Goal: Information Seeking & Learning: Learn about a topic

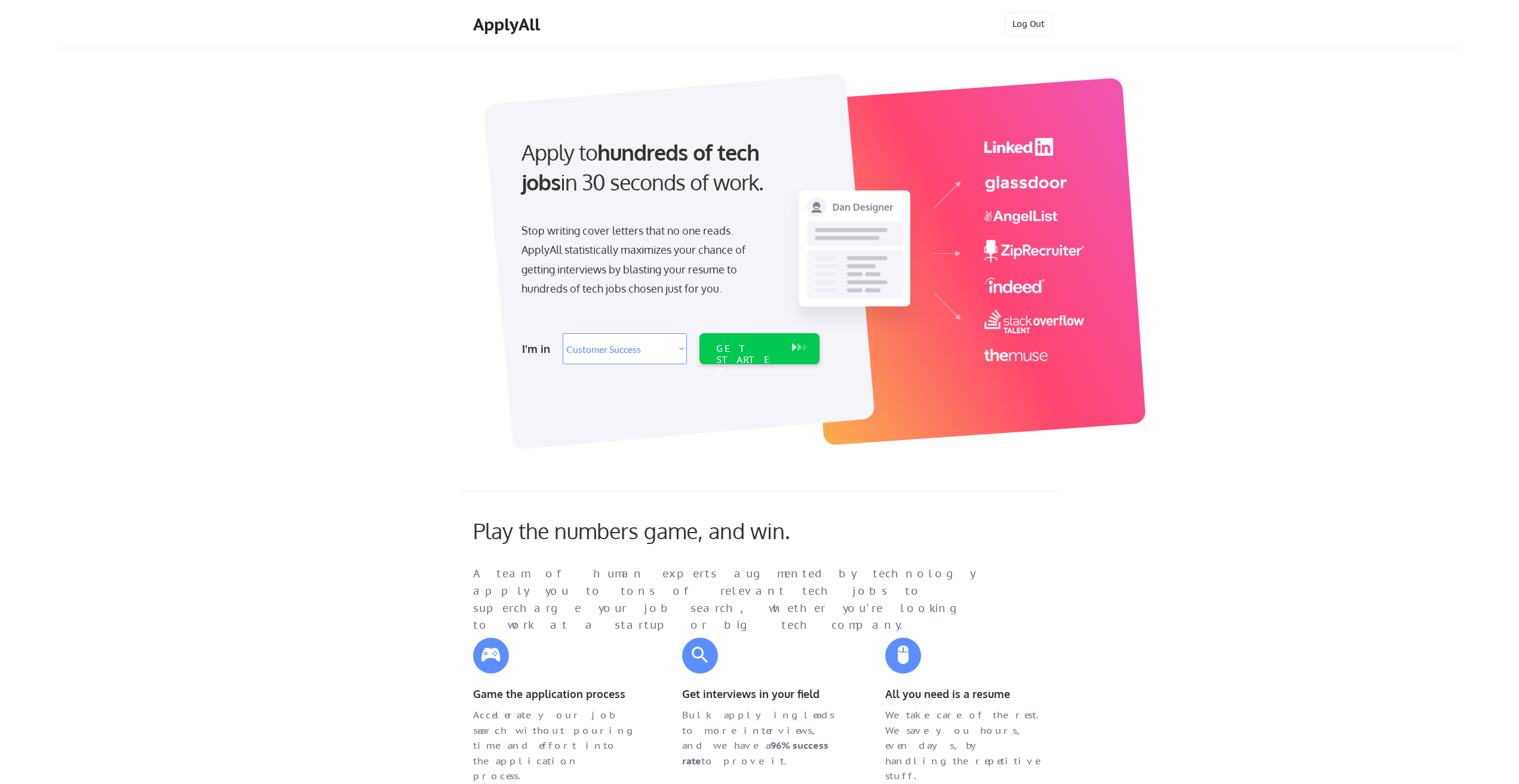
select select ""sales""
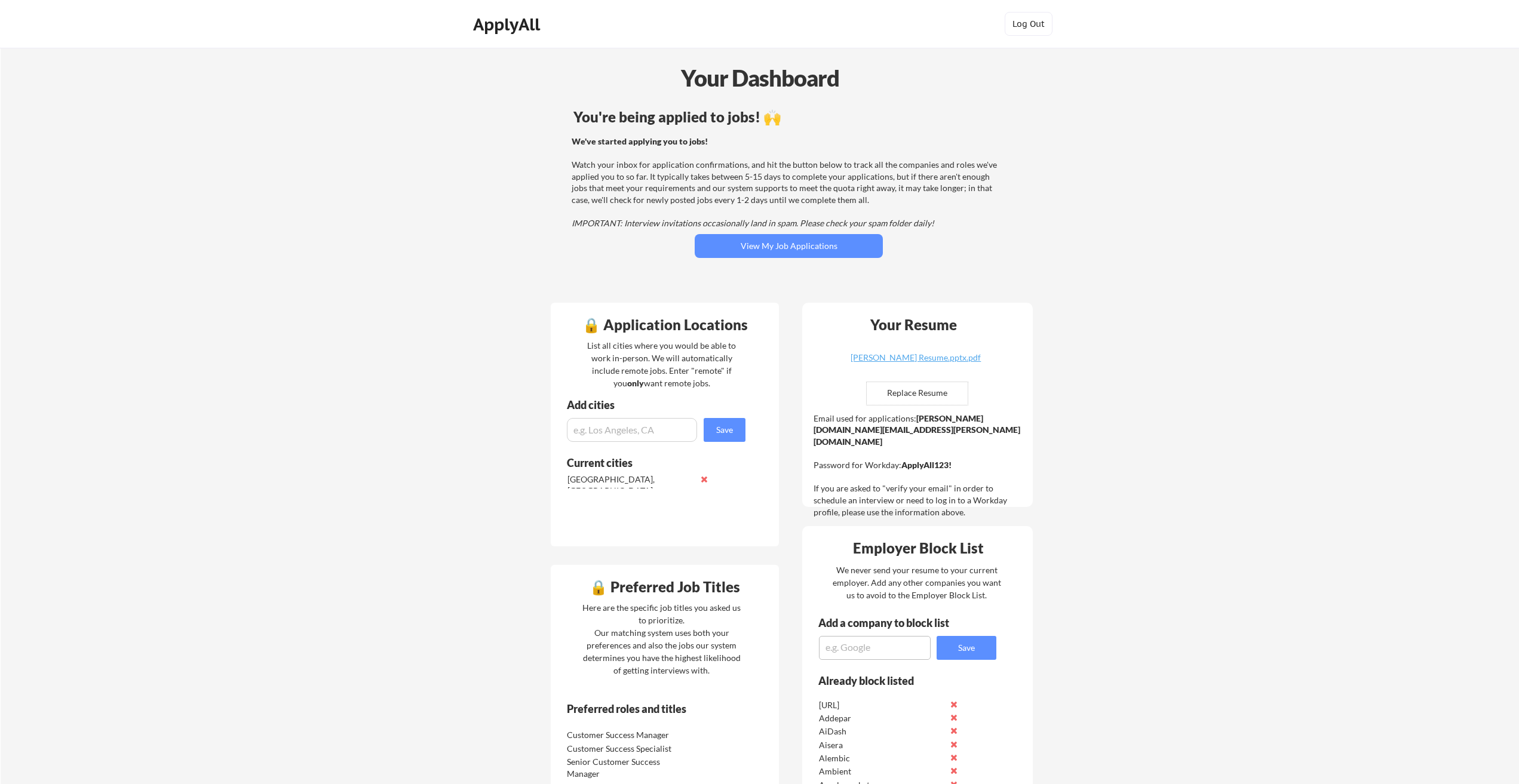
drag, startPoint x: 1016, startPoint y: 40, endPoint x: 1016, endPoint y: 30, distance: 10.0
click at [1016, 35] on div "ApplyAll Log Out" at bounding box center [760, 26] width 597 height 30
click at [1016, 30] on button "Log Out" at bounding box center [1029, 24] width 48 height 24
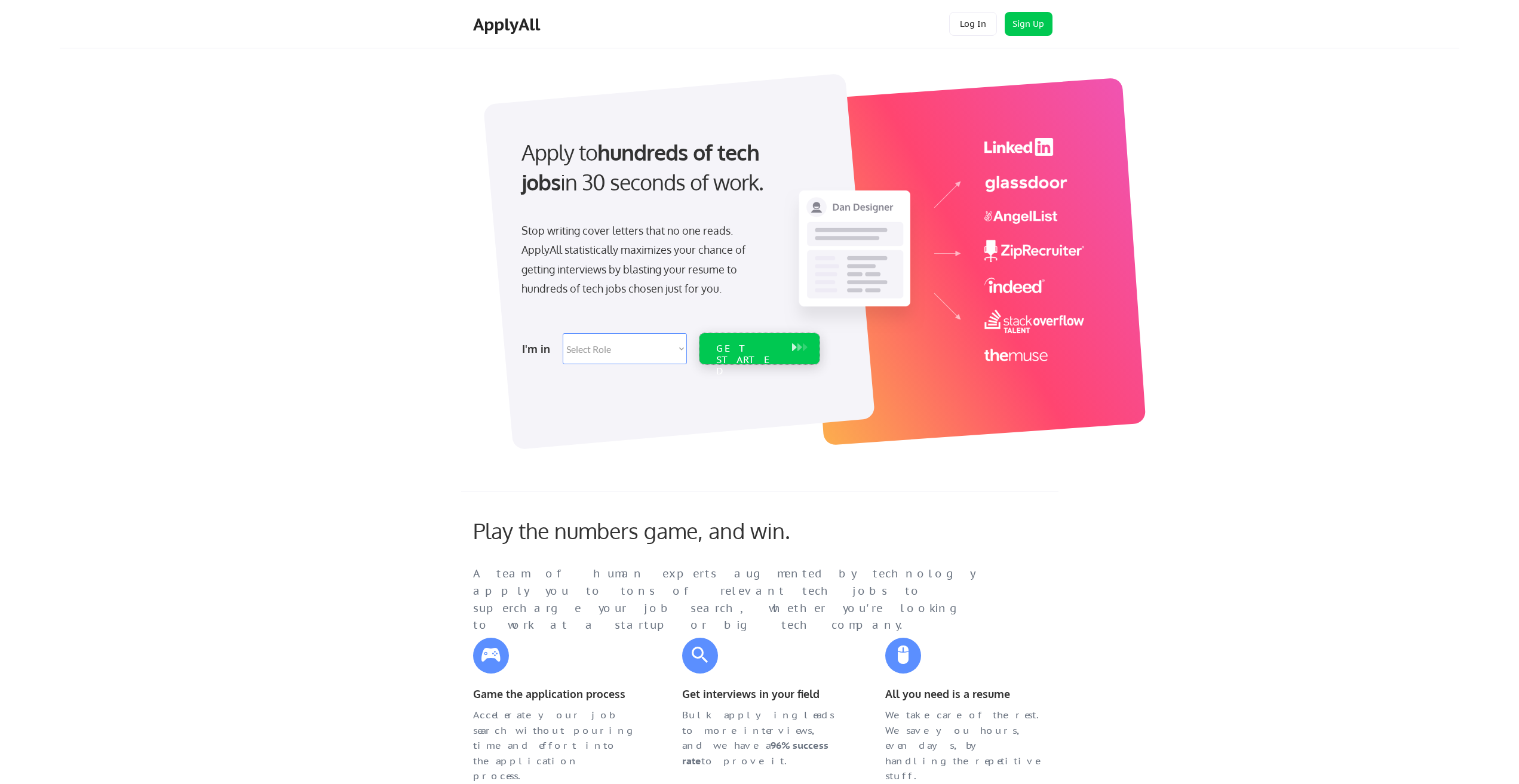
drag, startPoint x: 808, startPoint y: 357, endPoint x: 759, endPoint y: 412, distance: 73.7
click at [759, 412] on div at bounding box center [679, 262] width 392 height 377
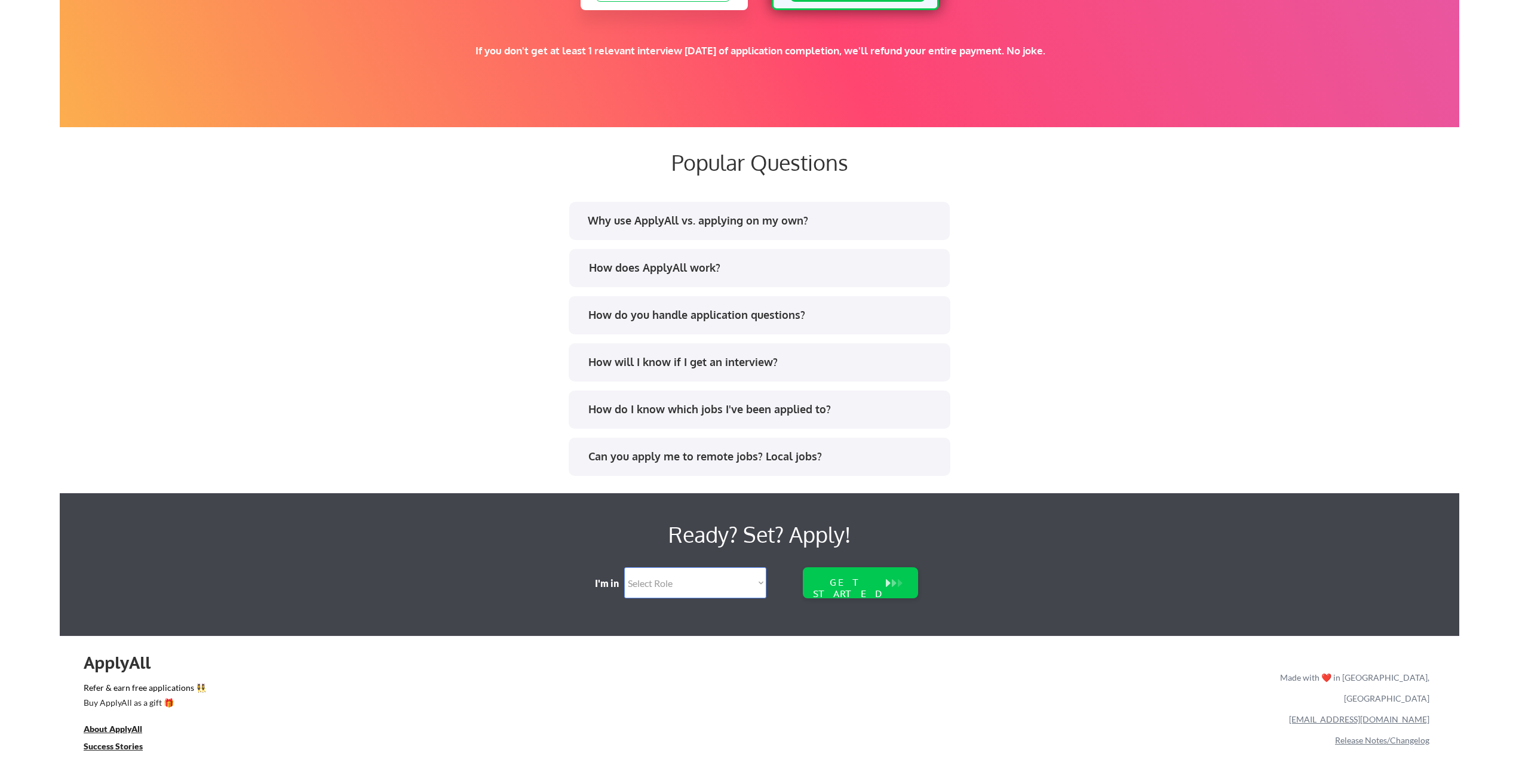
scroll to position [2150, 0]
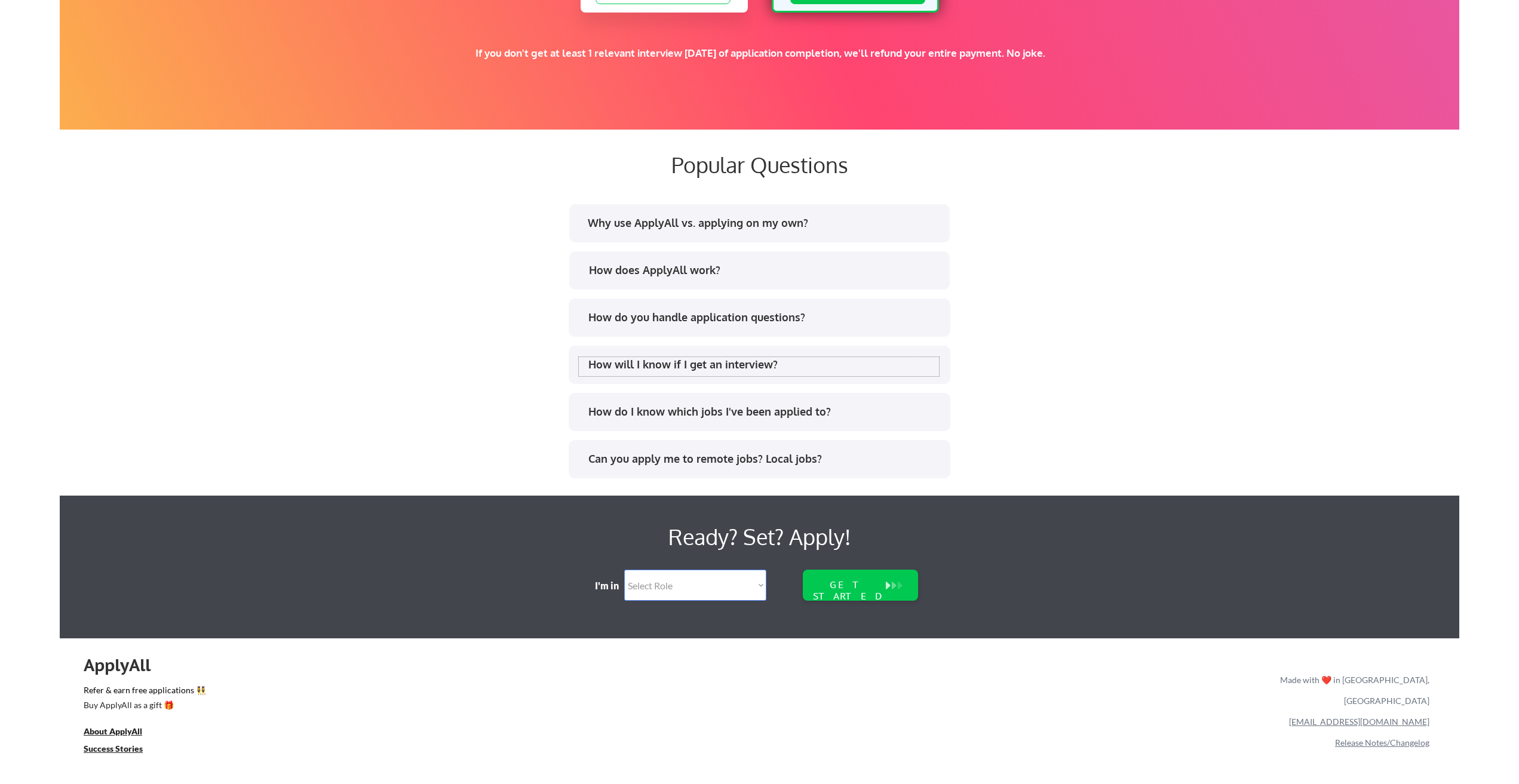
click at [782, 361] on div "How will I know if I get an interview?" at bounding box center [764, 365] width 350 height 15
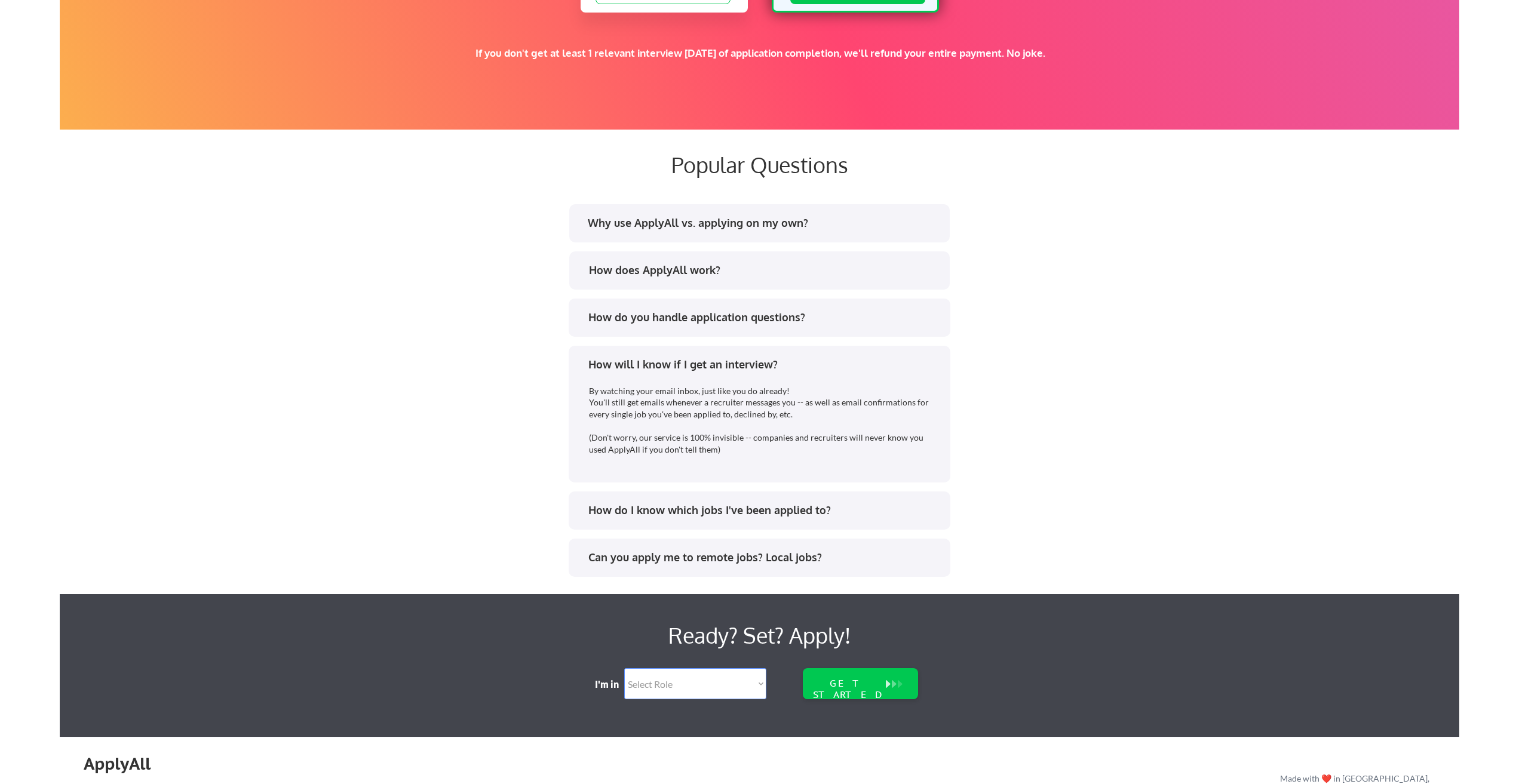
click at [782, 361] on div "How will I know if I get an interview?" at bounding box center [764, 365] width 350 height 15
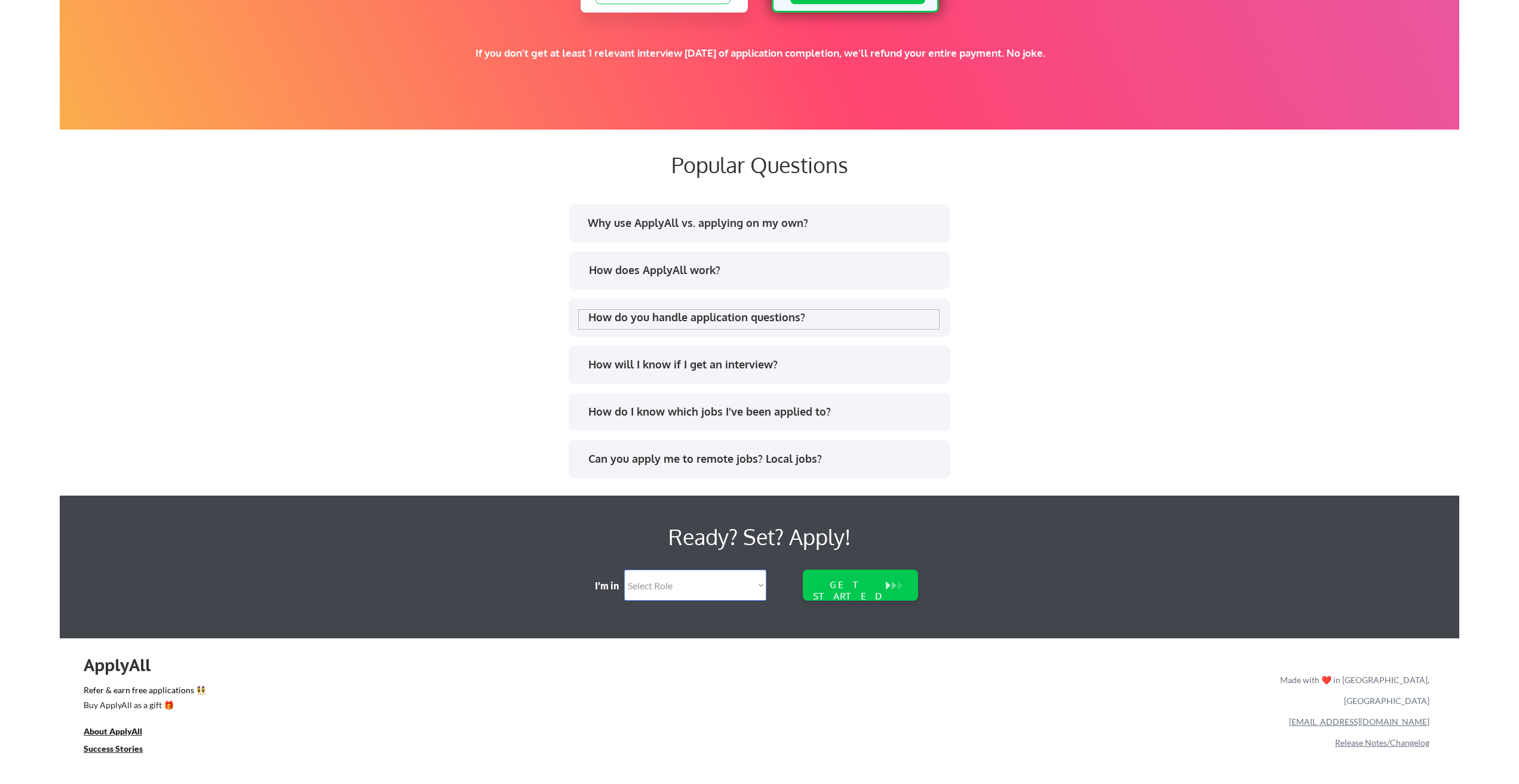
click at [802, 327] on div "How do you handle application questions?" at bounding box center [759, 319] width 360 height 19
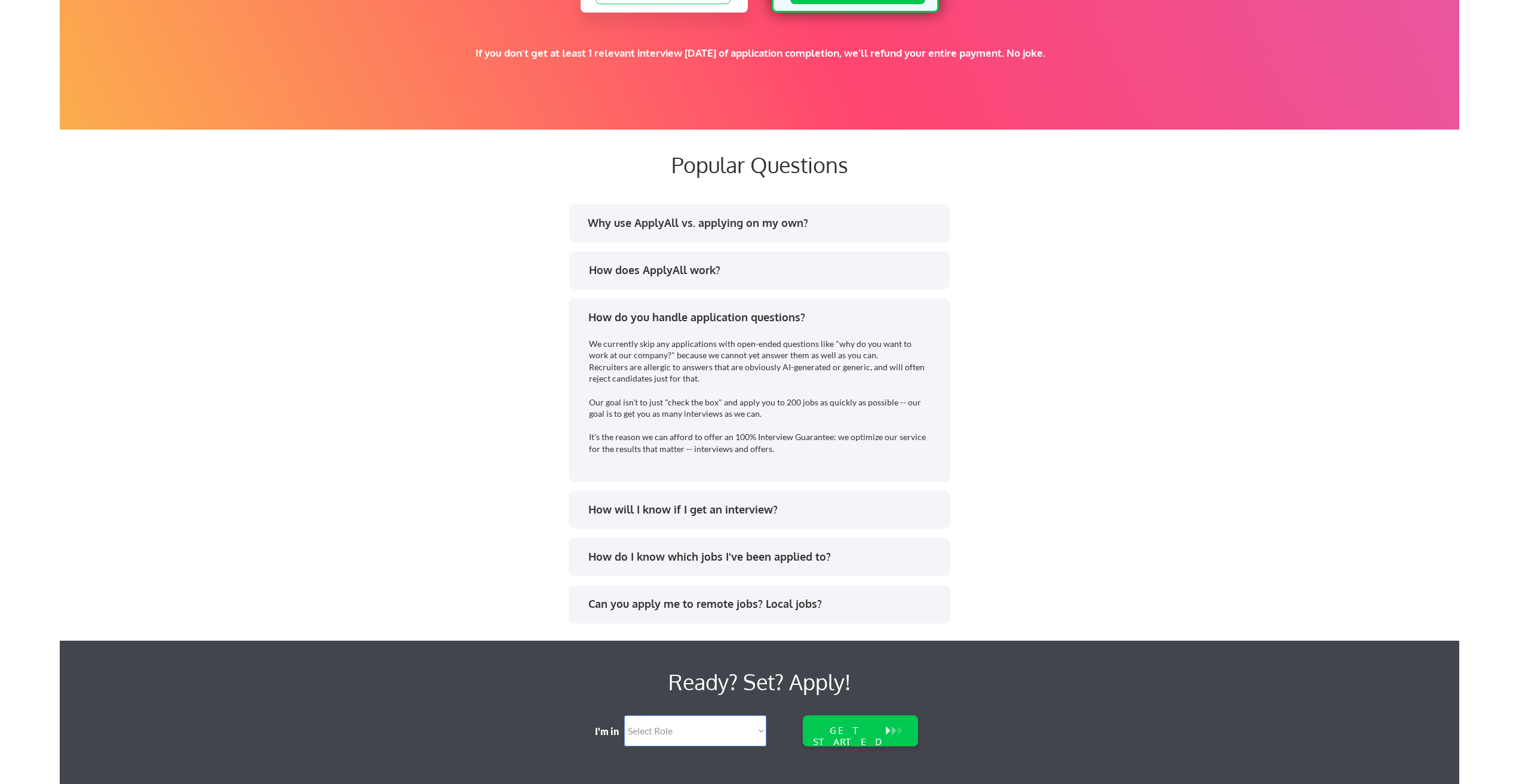
click at [819, 287] on div "How does ApplyAll work?" at bounding box center [759, 270] width 381 height 38
click at [820, 270] on div "How does ApplyAll work?" at bounding box center [764, 270] width 350 height 15
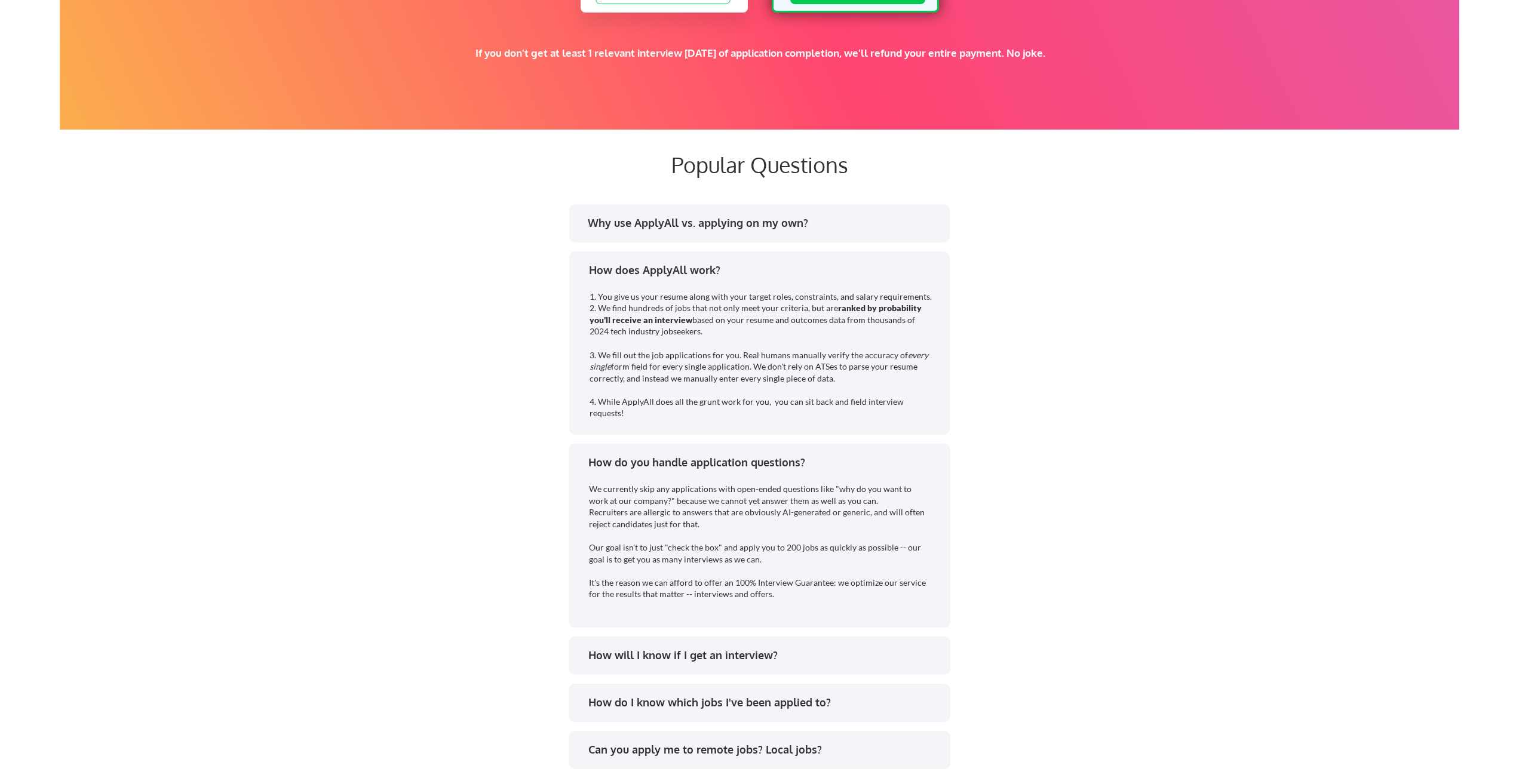
click at [927, 251] on div "How does ApplyAll work? 1. You give us your resume along with your target roles…" at bounding box center [759, 343] width 381 height 184
click at [913, 224] on div "Why use ApplyAll vs. applying on my own?" at bounding box center [763, 223] width 350 height 15
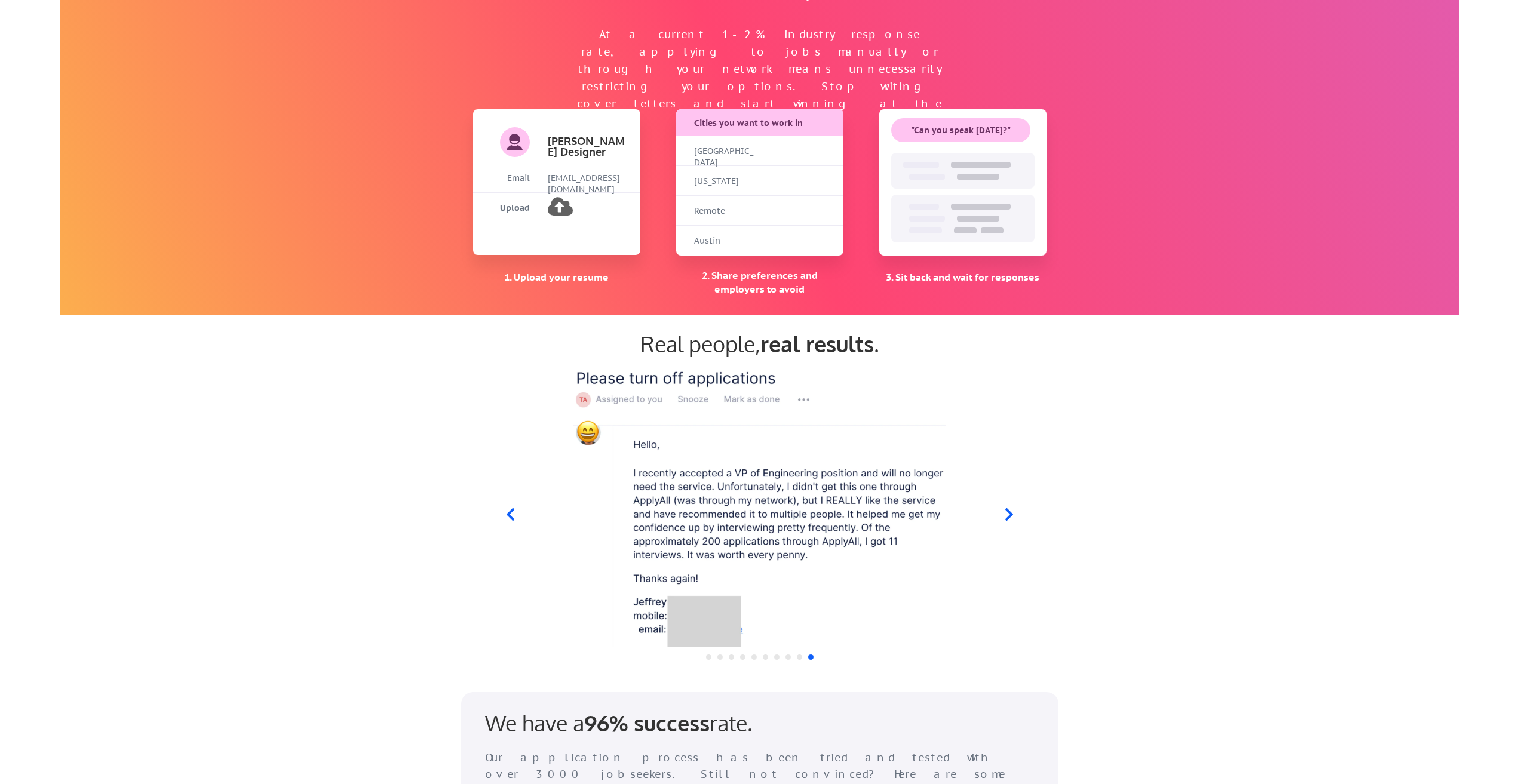
scroll to position [0, 0]
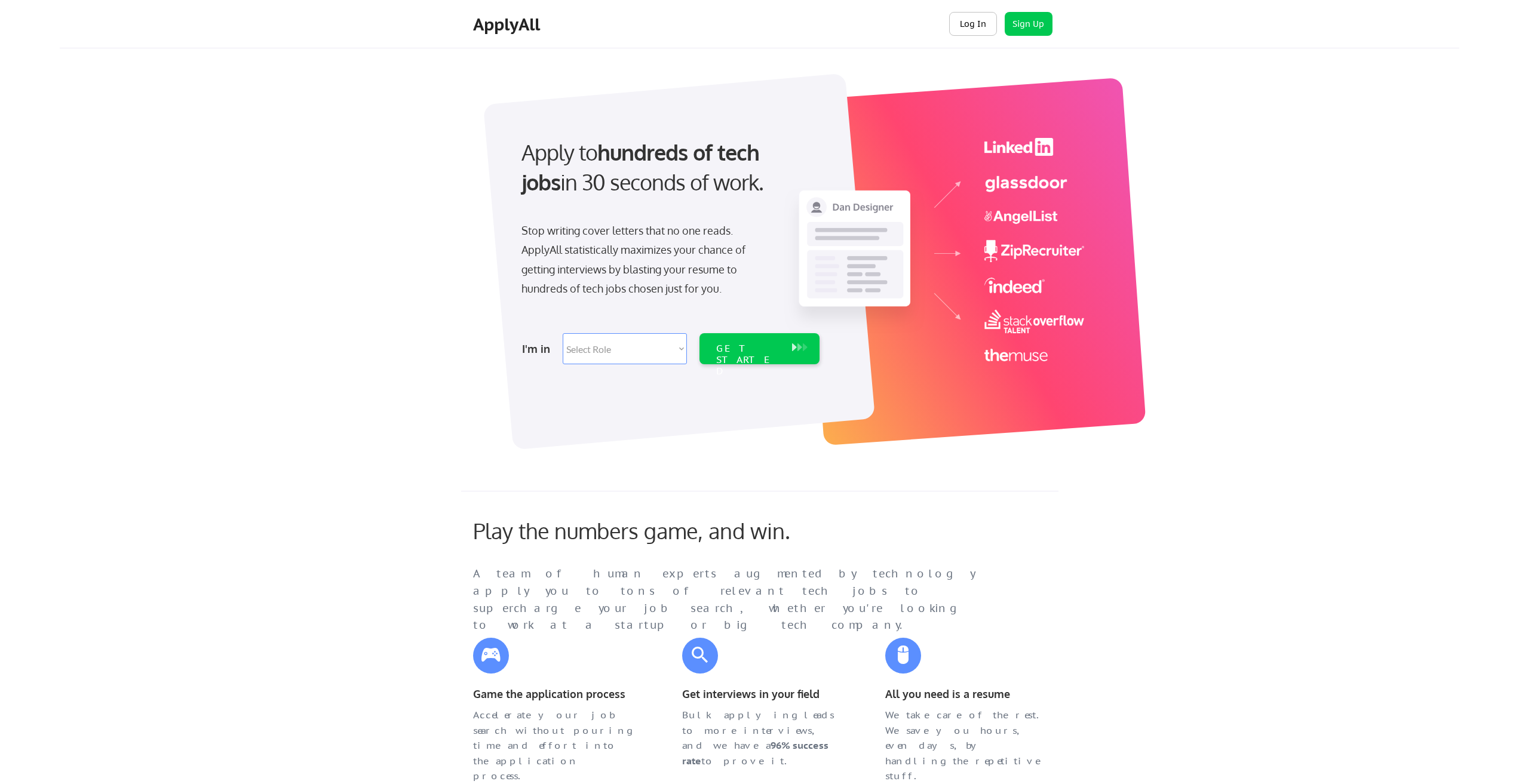
click at [995, 16] on button "Log In" at bounding box center [973, 24] width 48 height 24
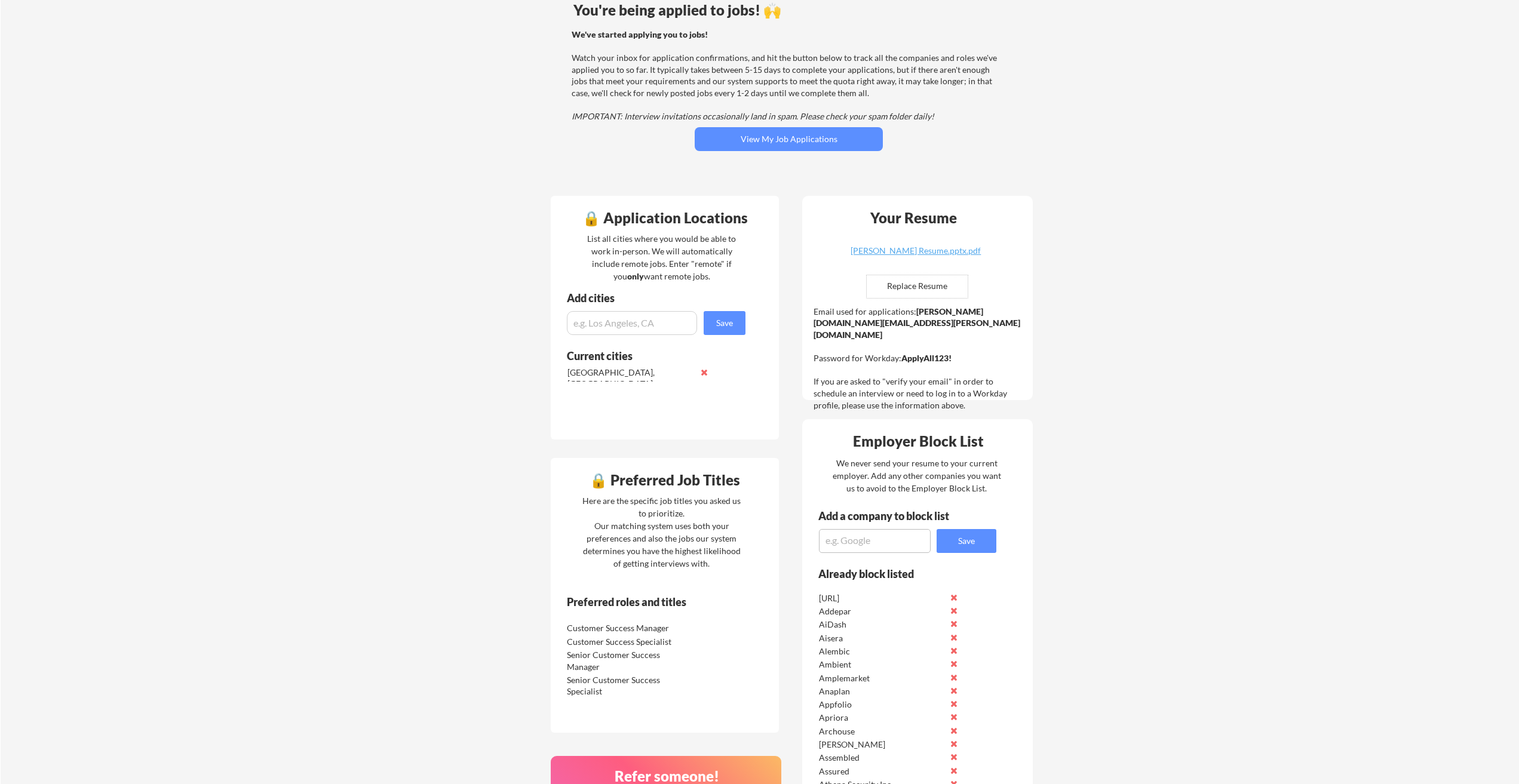
scroll to position [113, 0]
